Goal: Information Seeking & Learning: Find specific fact

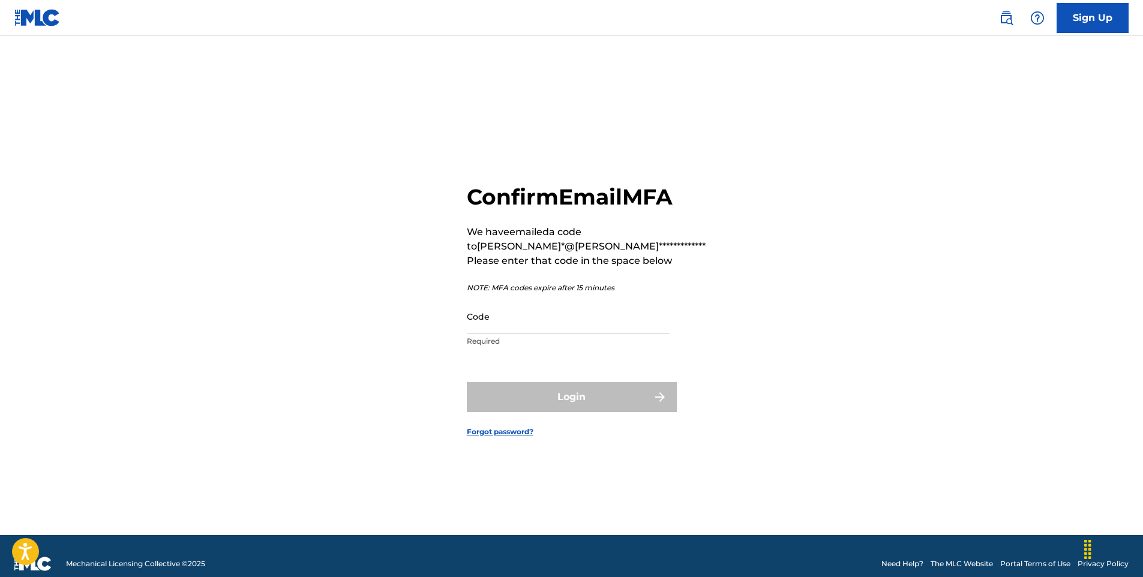
click at [499, 347] on div "Code Required" at bounding box center [568, 326] width 203 height 54
click at [565, 328] on input "Code" at bounding box center [568, 316] width 203 height 34
paste input "476288"
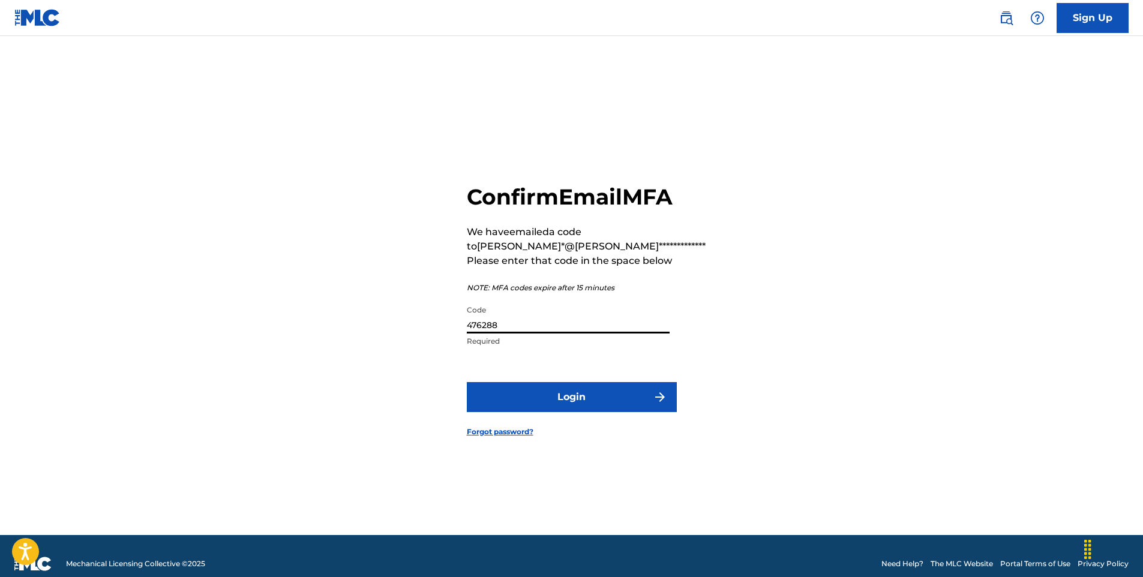
type input "476288"
click at [559, 412] on button "Login" at bounding box center [572, 397] width 210 height 30
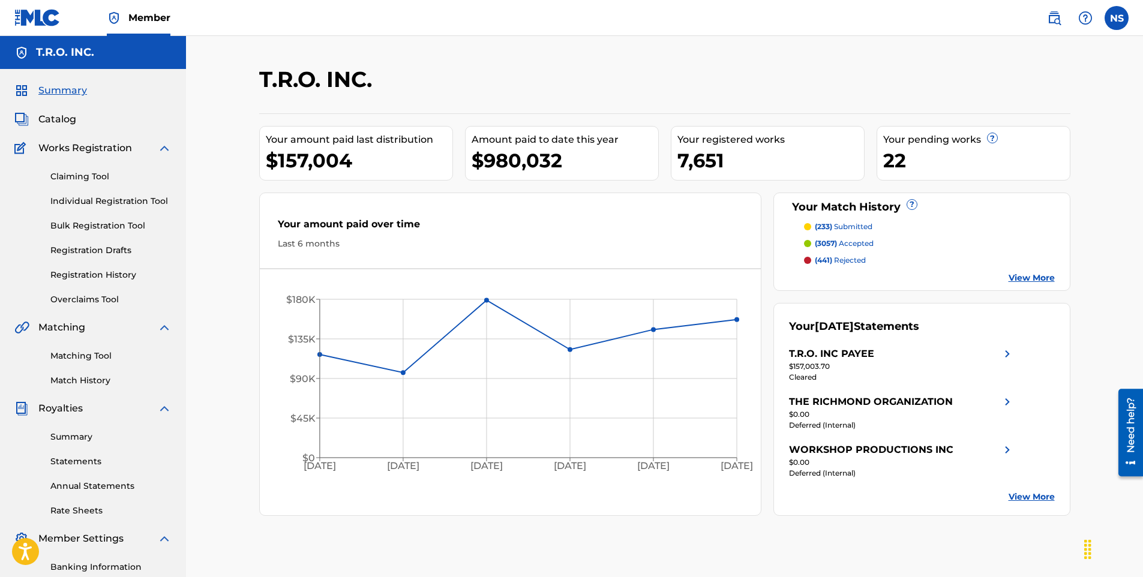
click at [60, 130] on div "Summary Catalog Works Registration Claiming Tool Individual Registration Tool B…" at bounding box center [93, 378] width 186 height 618
click at [55, 130] on div "Summary Catalog Works Registration Claiming Tool Individual Registration Tool B…" at bounding box center [93, 378] width 186 height 618
click at [54, 122] on span "Catalog" at bounding box center [57, 119] width 38 height 14
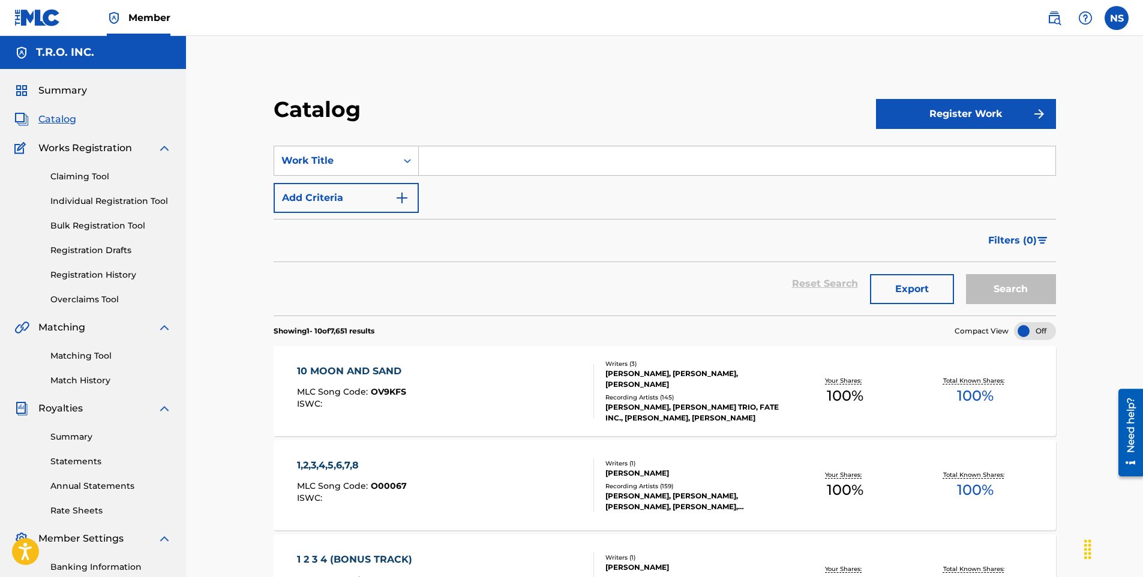
click at [448, 149] on input "Search Form" at bounding box center [737, 160] width 637 height 29
type input "only you"
click at [1010, 300] on button "Search" at bounding box center [1011, 289] width 90 height 30
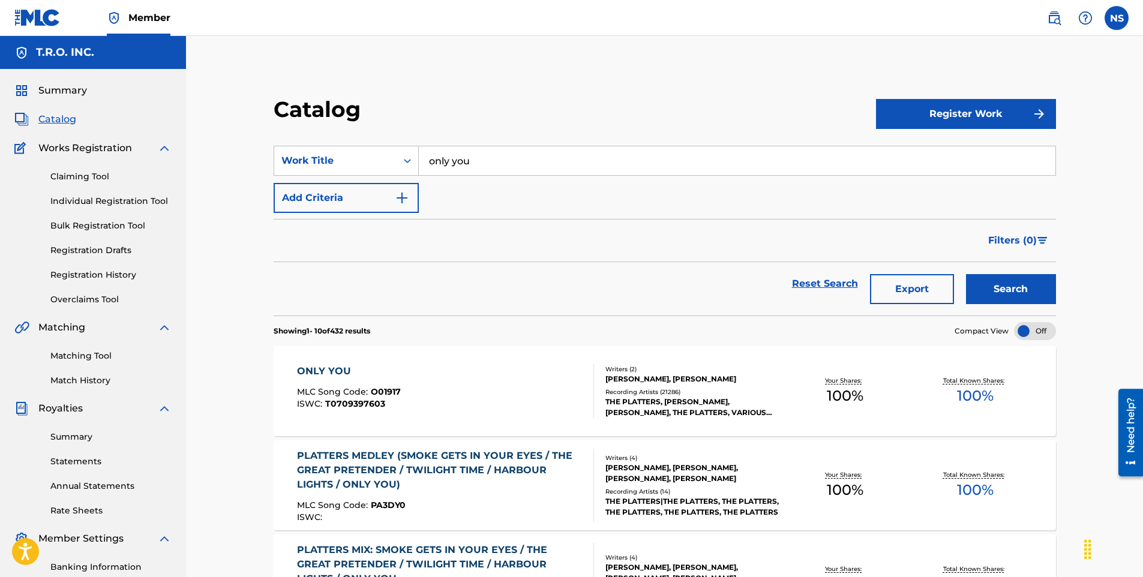
click at [645, 424] on div "ONLY YOU MLC Song Code : O01917 ISWC : T0709397603 Writers ( 2 ) ANDE RAND, BUC…" at bounding box center [665, 391] width 783 height 90
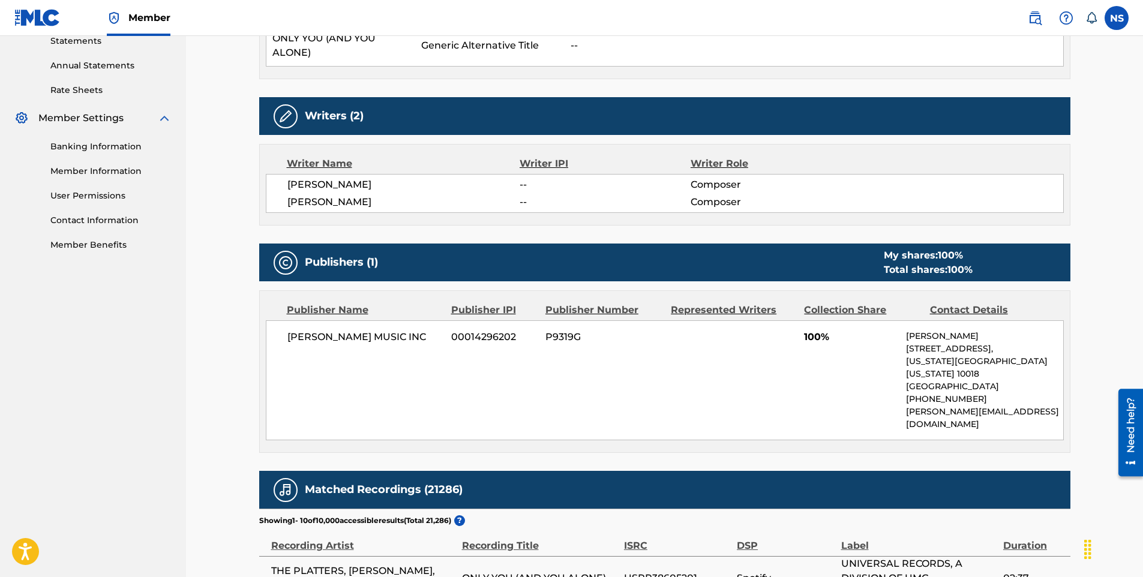
scroll to position [418, 0]
